Goal: Transaction & Acquisition: Purchase product/service

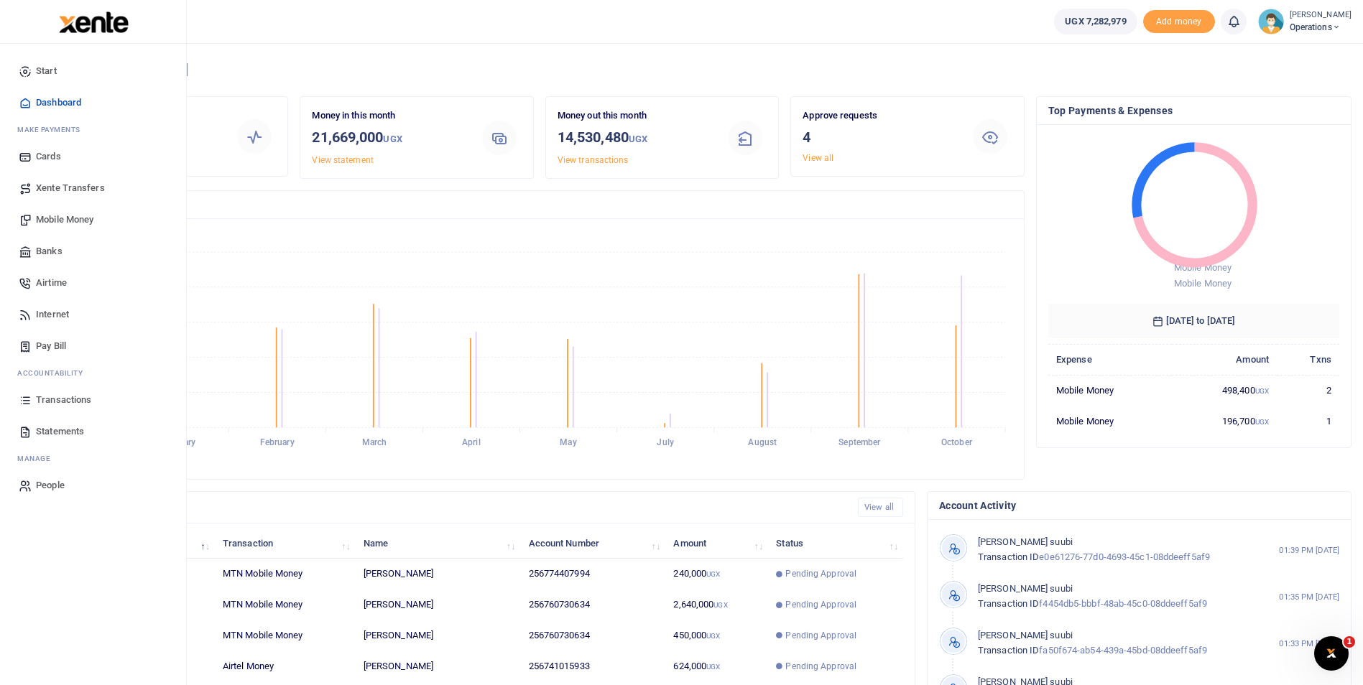
scroll to position [191, 281]
click at [65, 217] on span "Mobile Money" at bounding box center [64, 220] width 57 height 14
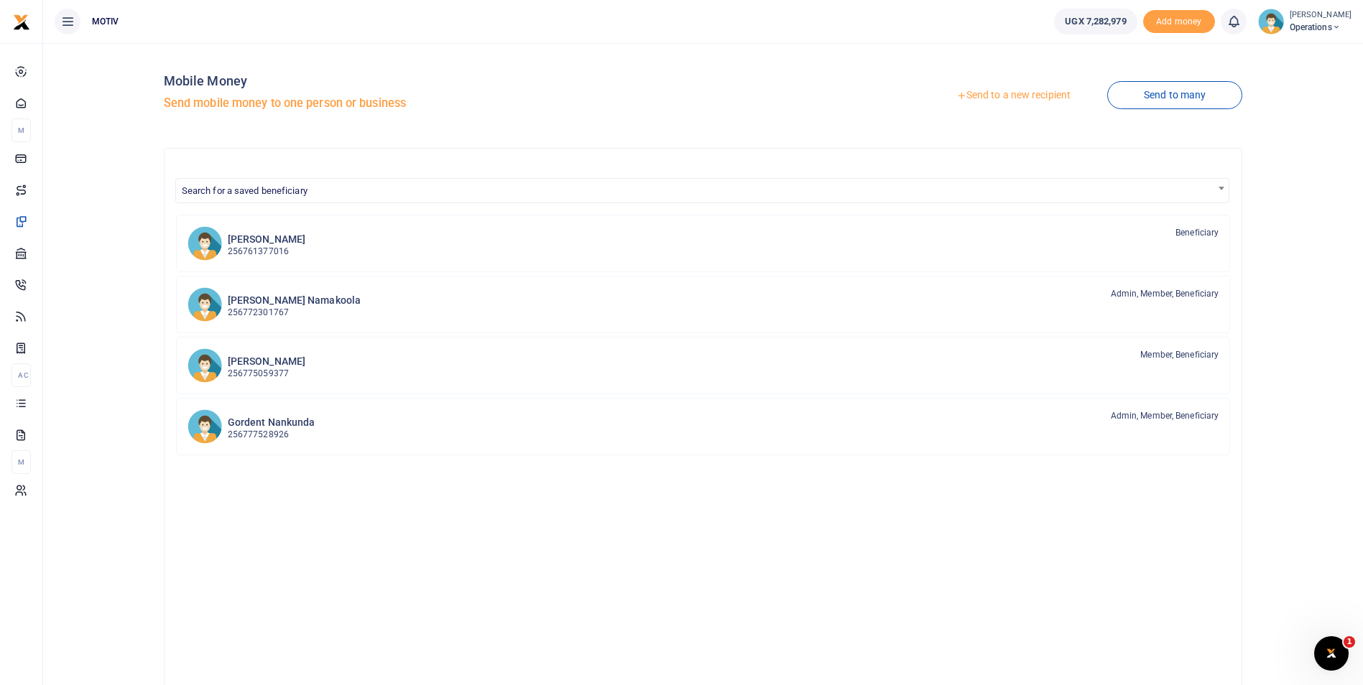
click at [1027, 93] on link "Send to a new recipient" at bounding box center [1013, 96] width 187 height 26
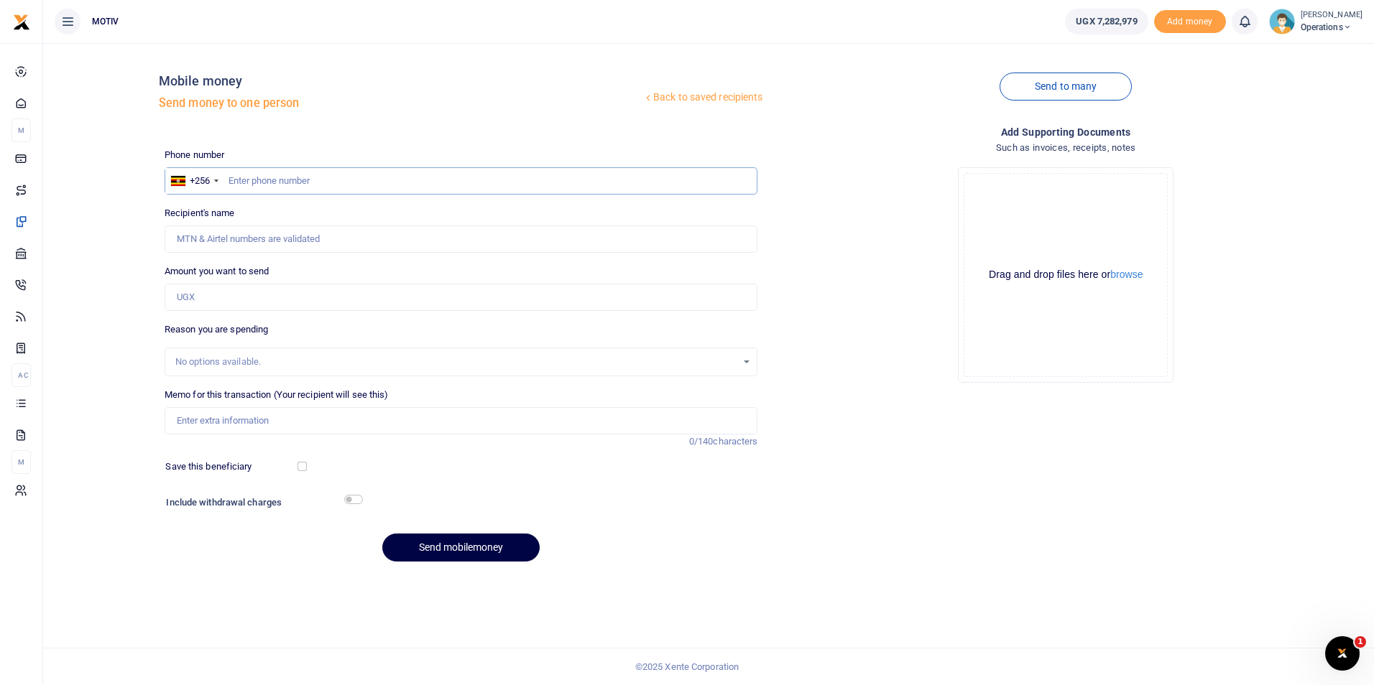
click at [369, 178] on input "text" at bounding box center [461, 180] width 593 height 27
paste input "0791711238"
type input "0791711238"
type input "Brian Oyugi"
type input "0791711238"
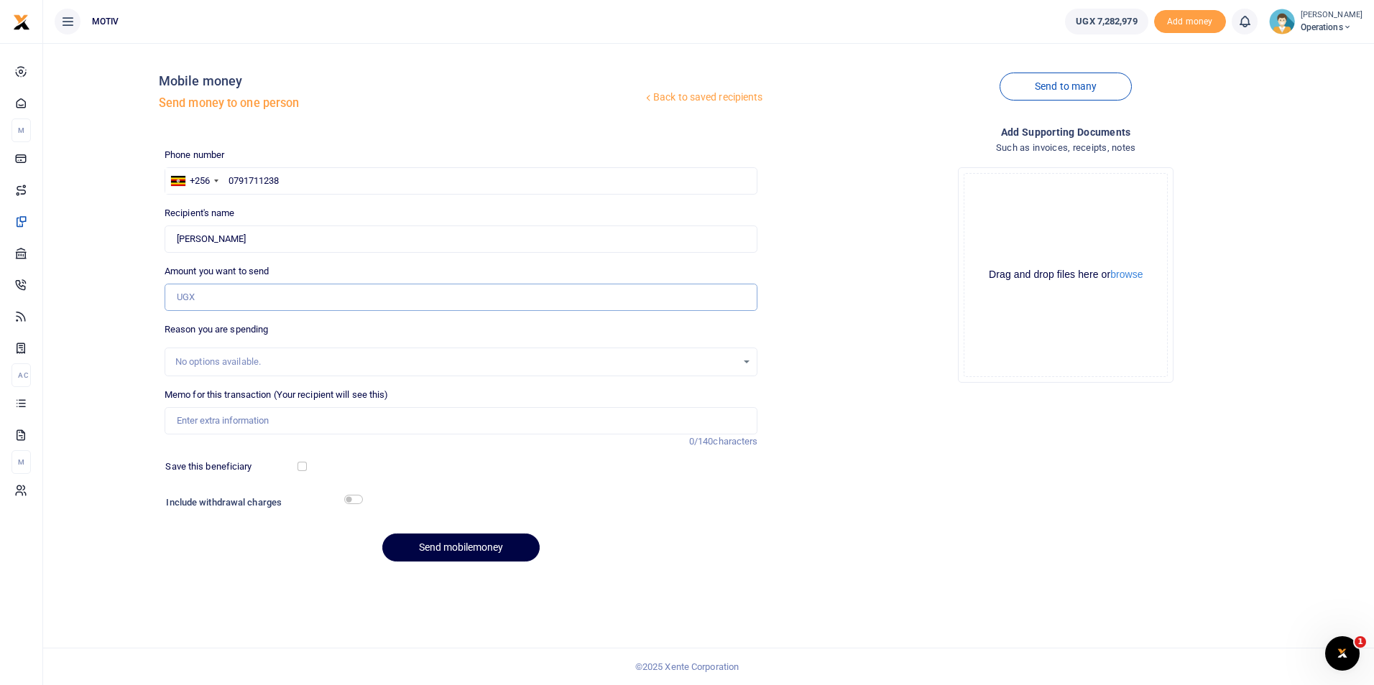
click at [215, 297] on input "Amount you want to send" at bounding box center [461, 297] width 593 height 27
paste input "144,300"
type input "144,300"
click at [228, 419] on input "Memo for this transaction (Your recipient will see this)" at bounding box center [461, 420] width 593 height 27
paste input "KITY25PV0116"
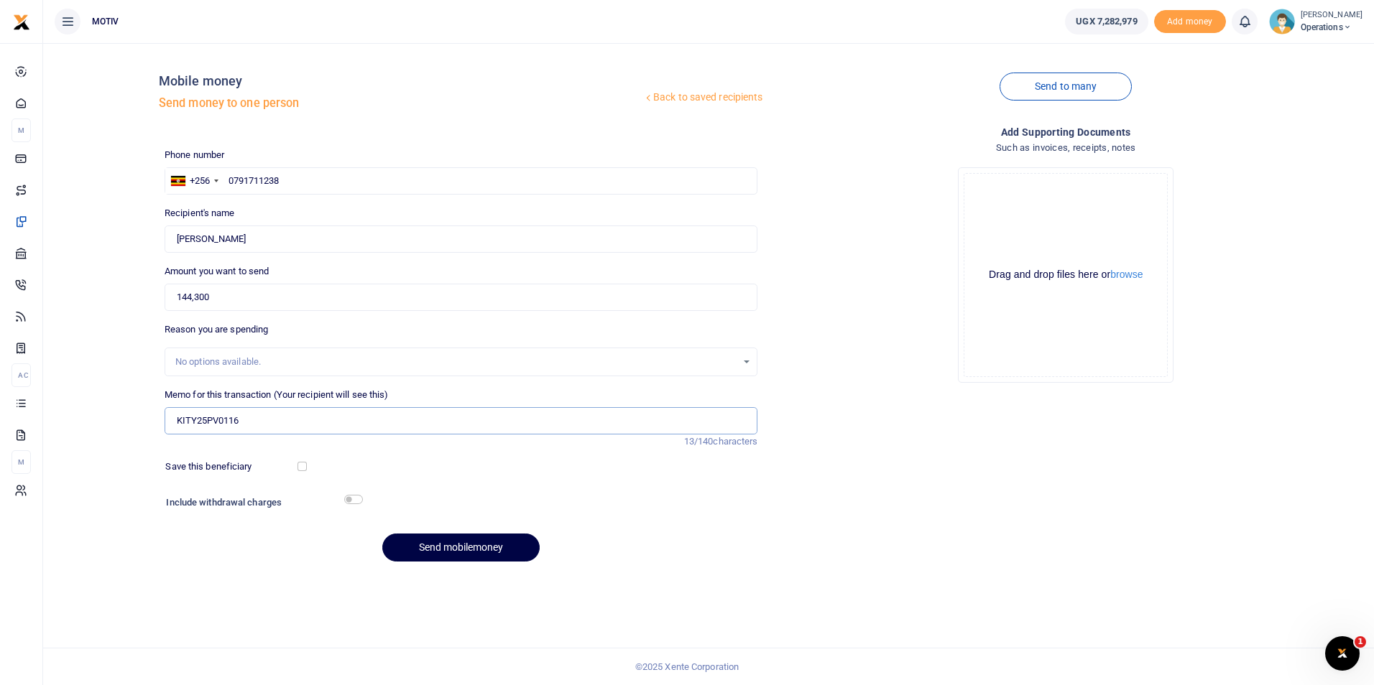
paste input "fresh vegetables and groceries for future lab breakfast & lunch on 8th Oct 2025"
click at [439, 551] on button "Send mobilemoney" at bounding box center [460, 548] width 157 height 28
click at [476, 430] on input "KITY25PV0116 fresh vegetables and groceries for future lab breakfast & lunch on…" at bounding box center [461, 420] width 593 height 27
type input "KITY25PV0116 fresh vegetables and groceries for future lab breakfast and lunch …"
click at [467, 545] on button "Send mobilemoney" at bounding box center [460, 548] width 157 height 28
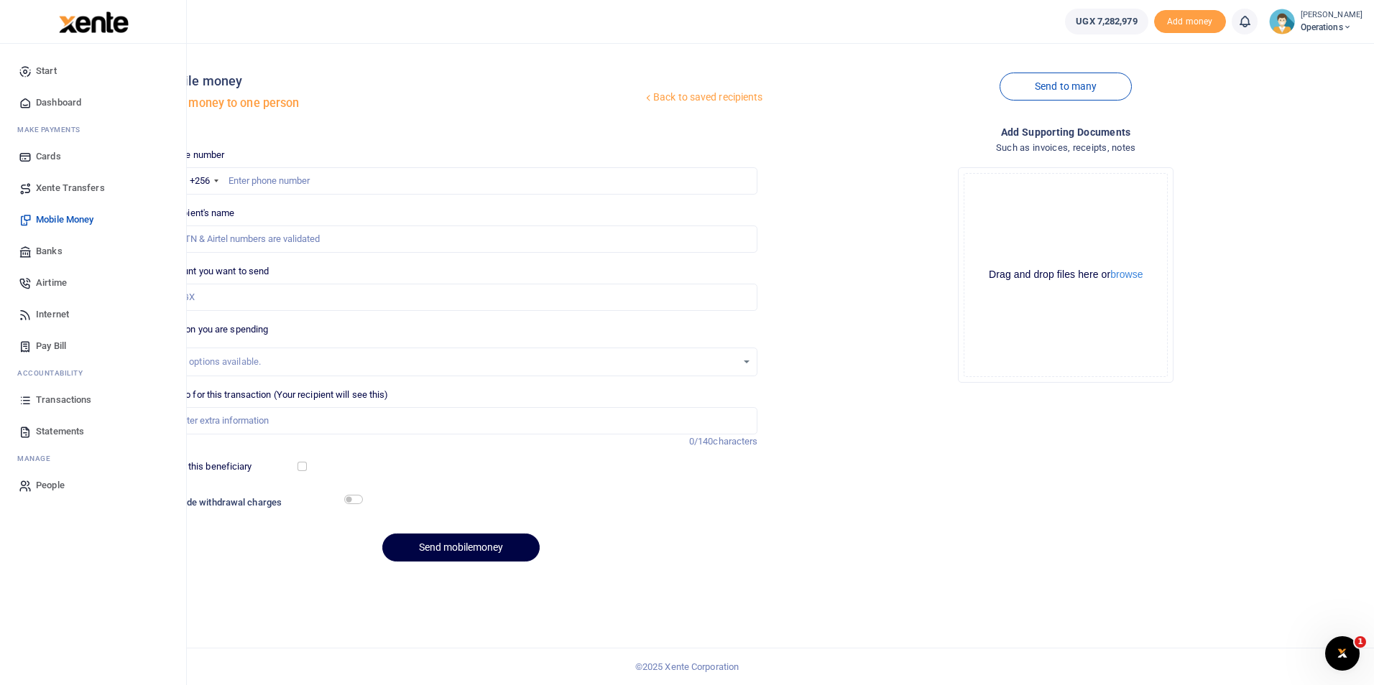
click at [65, 96] on span "Dashboard" at bounding box center [58, 103] width 45 height 14
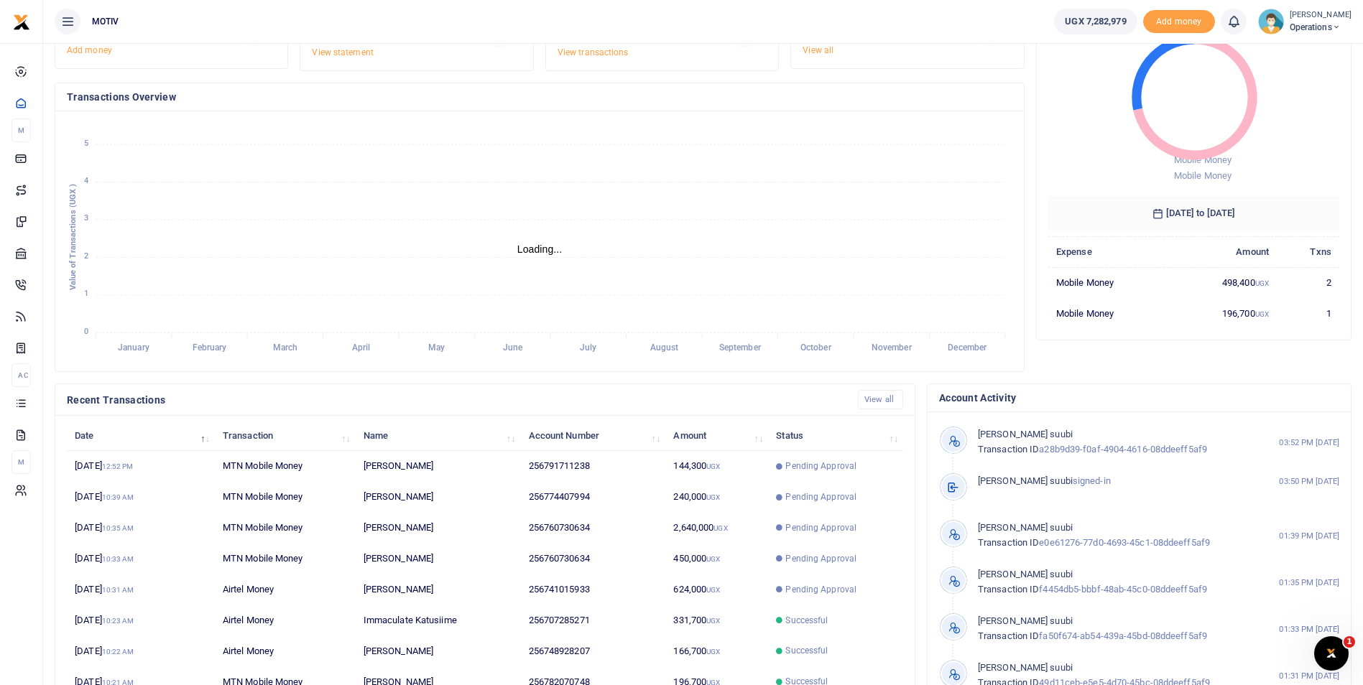
scroll to position [173, 0]
